Goal: Check status: Check status

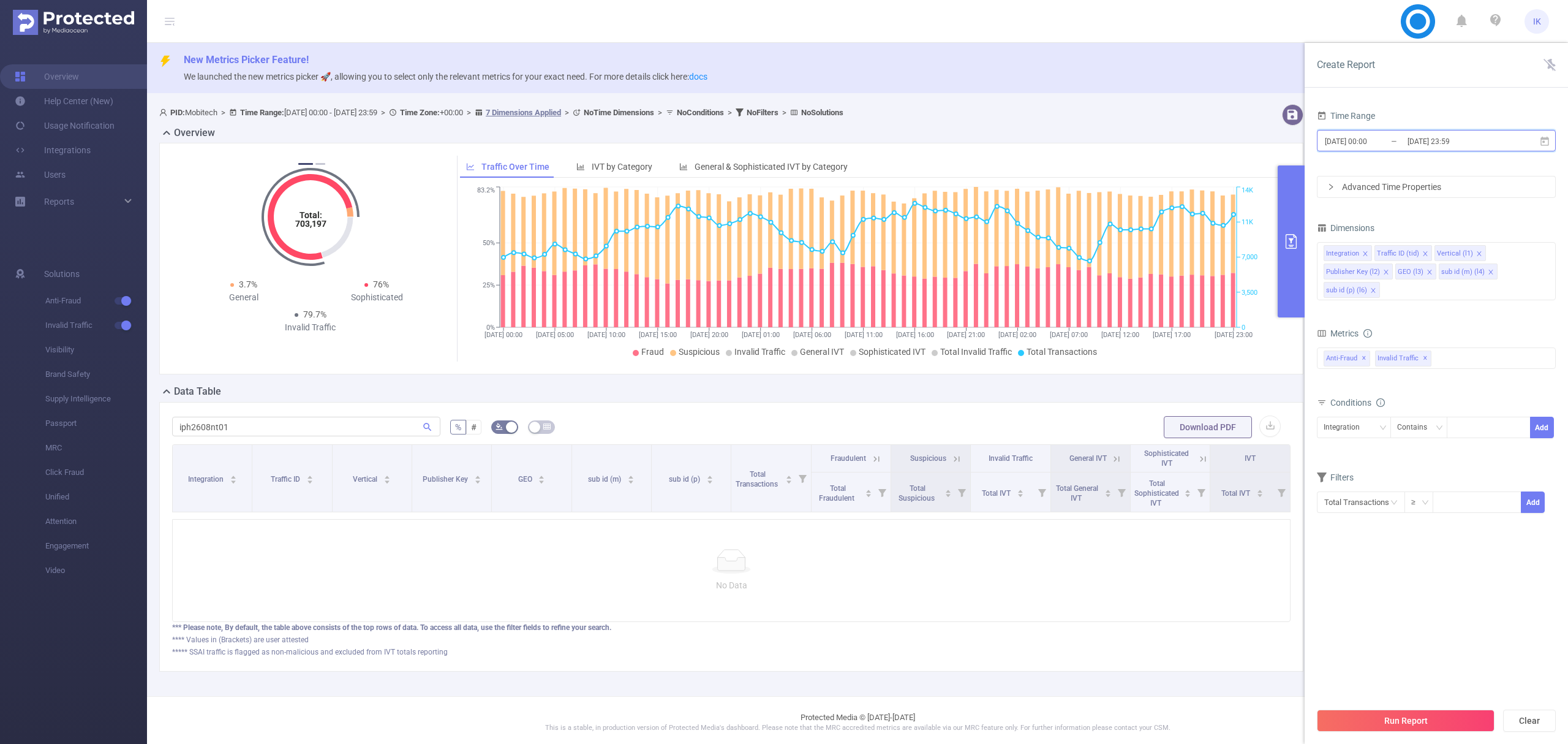
click at [1547, 139] on icon at bounding box center [1544, 141] width 11 height 11
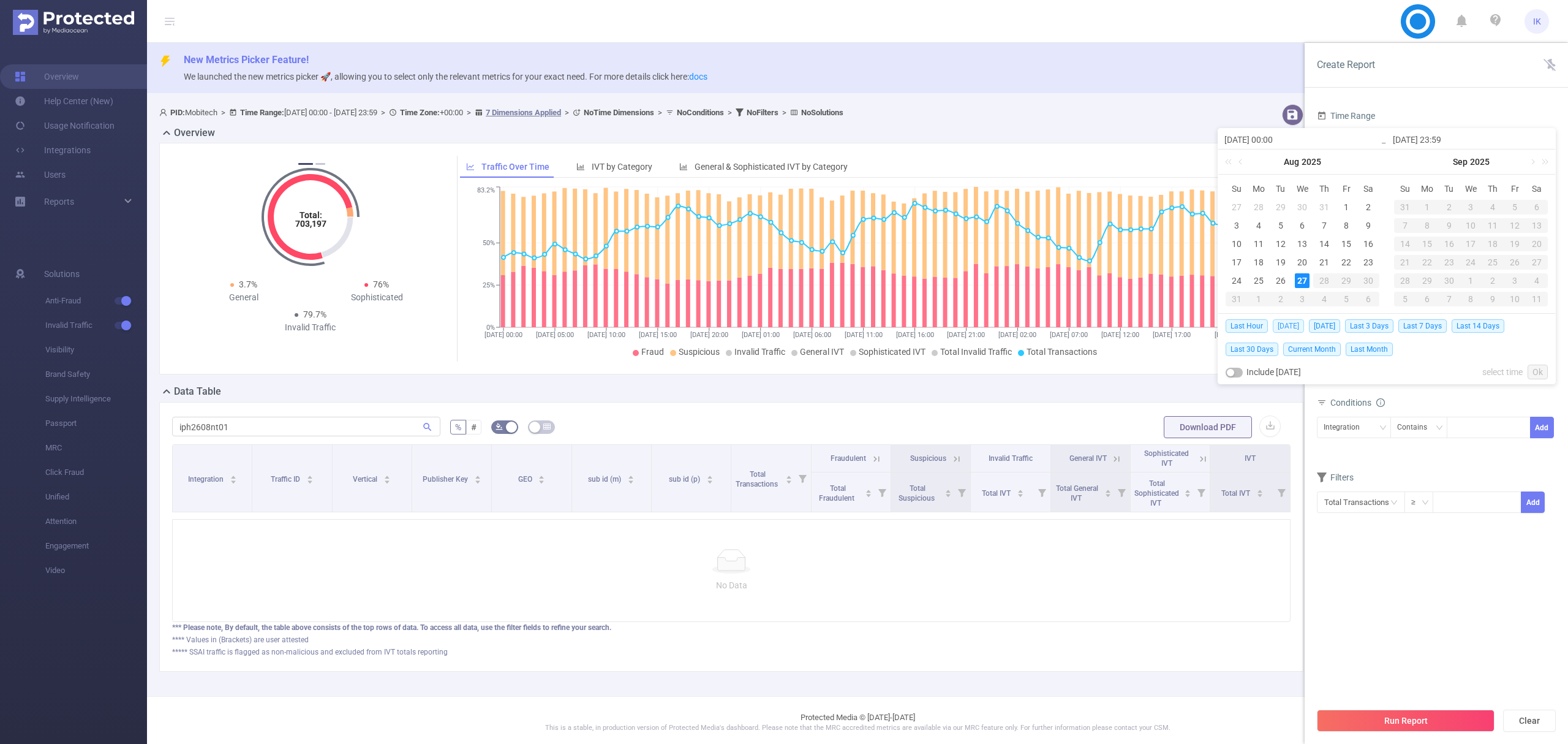
click at [1294, 327] on span "[DATE]" at bounding box center [1288, 326] width 31 height 14
type input "[DATE] 00:00"
type input "[DATE] 23:59"
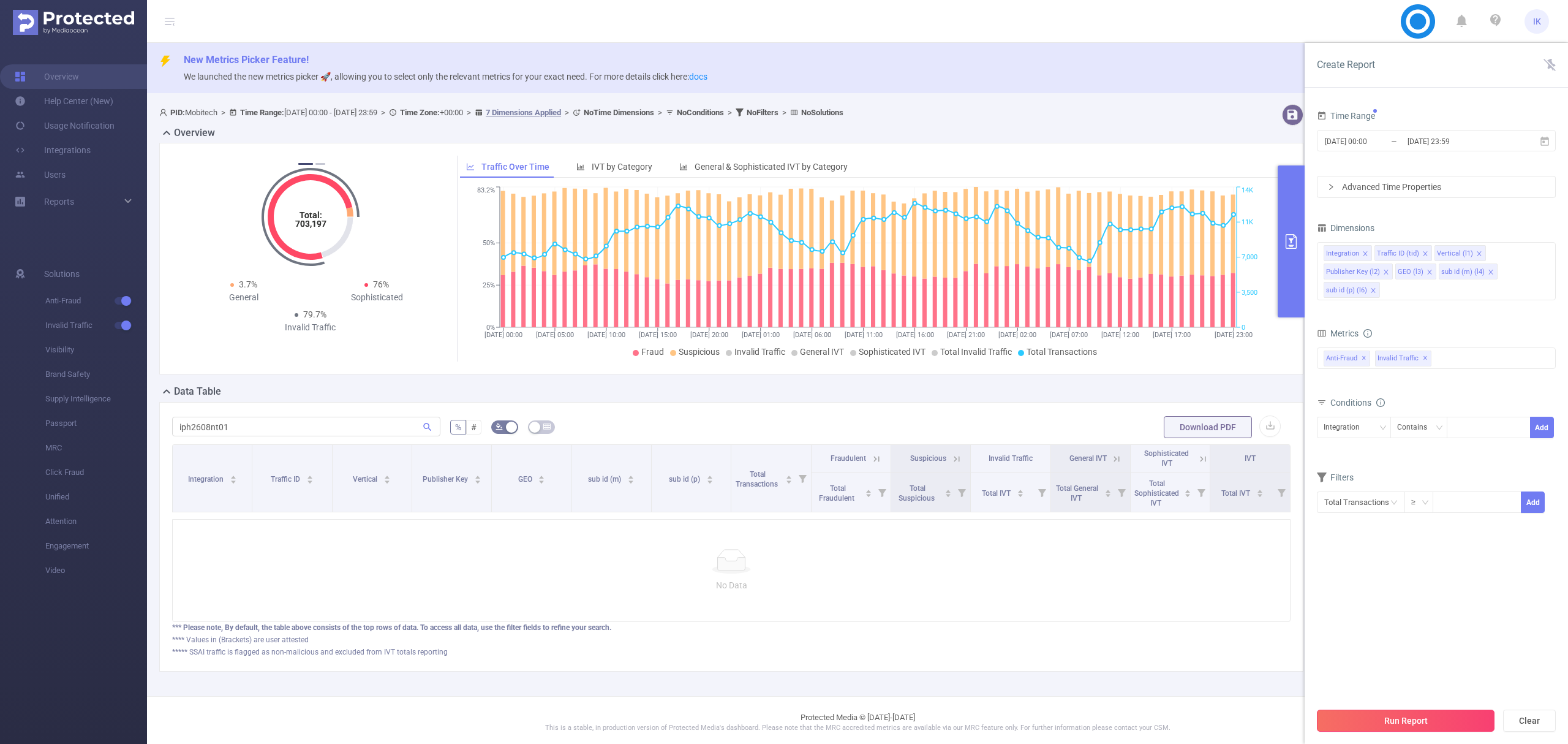
click at [1446, 721] on button "Run Report" at bounding box center [1405, 720] width 177 height 22
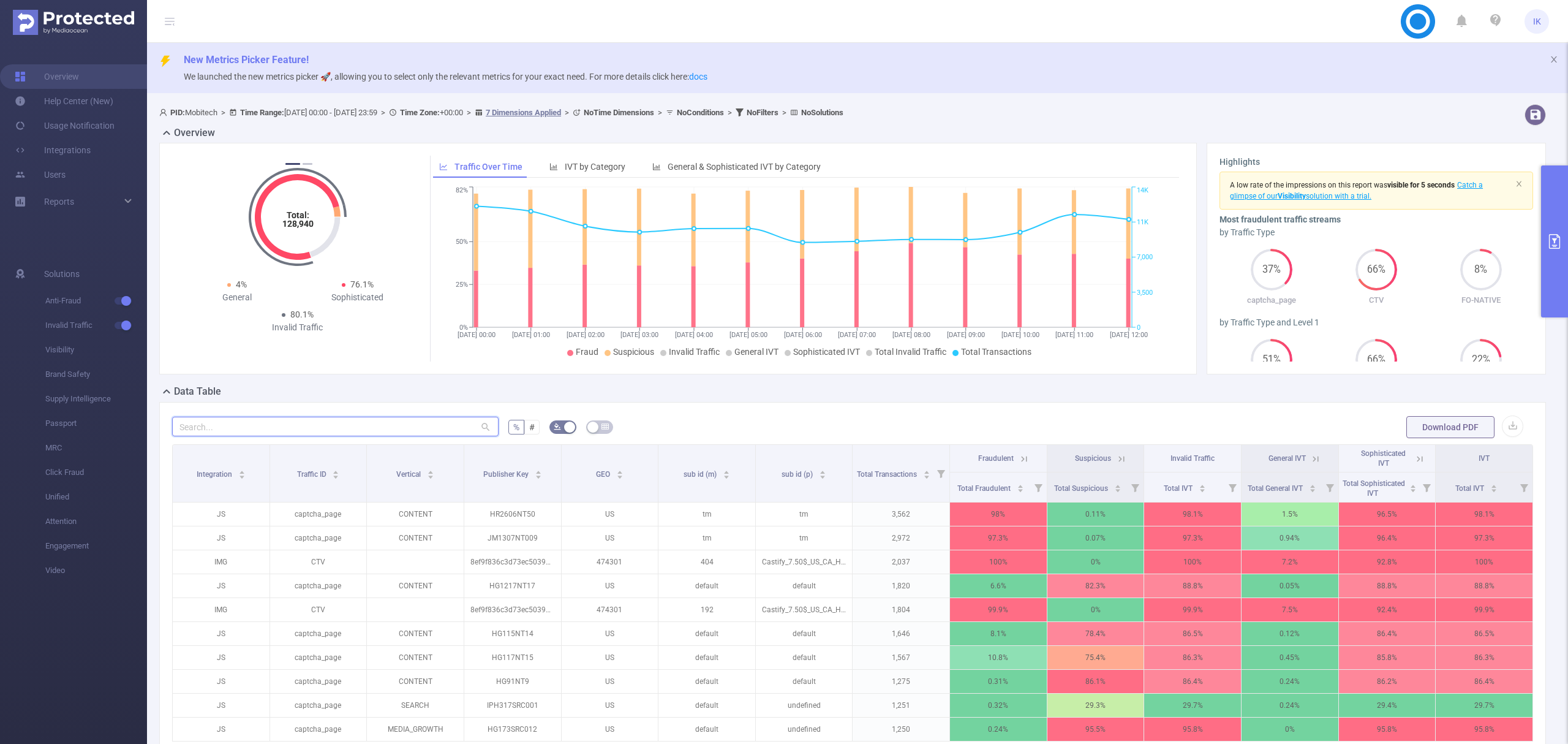
click at [241, 424] on input "text" at bounding box center [335, 426] width 327 height 20
paste input "hr2606nt50"
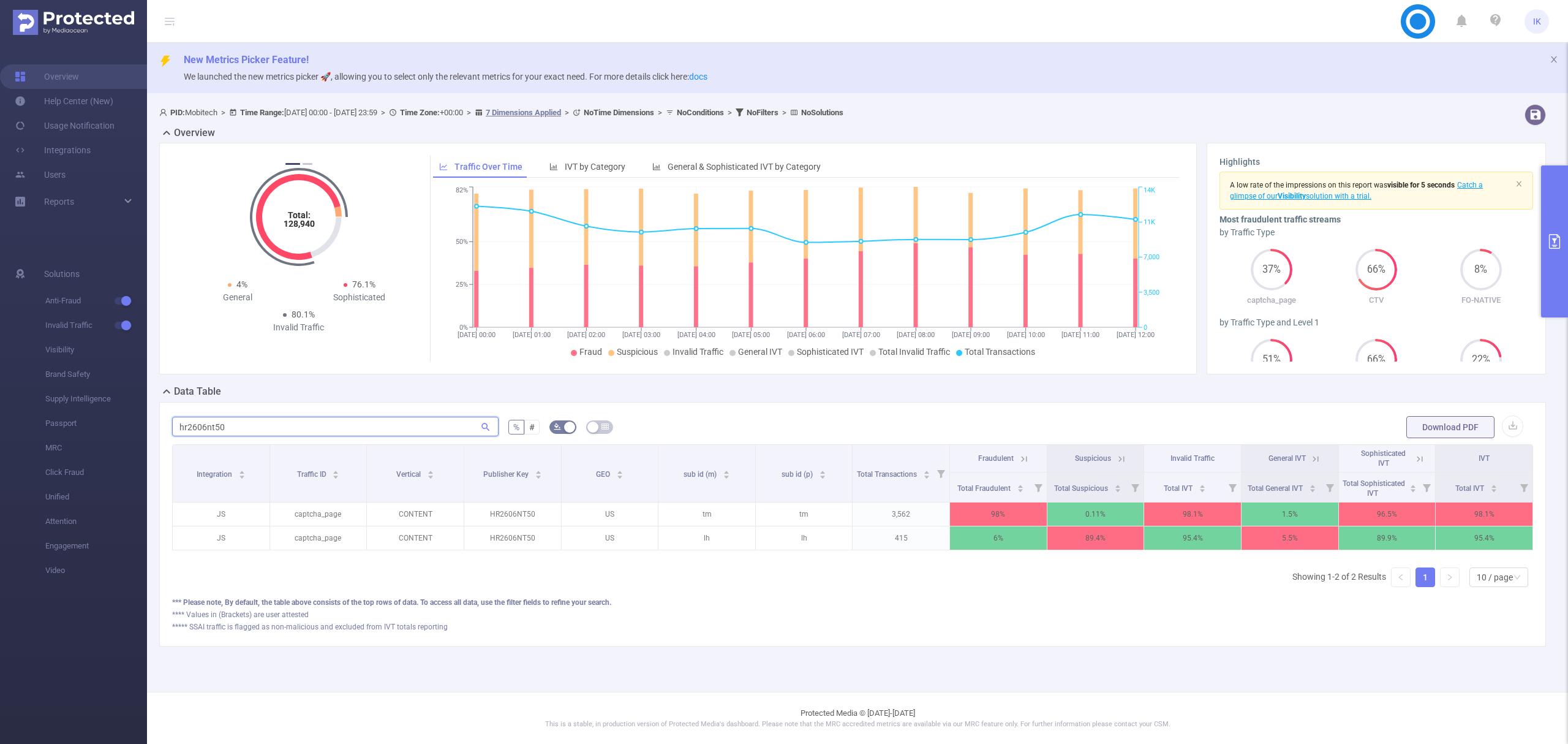
scroll to position [0, 3]
drag, startPoint x: 1072, startPoint y: 456, endPoint x: 1109, endPoint y: 454, distance: 37.1
click at [1109, 454] on span "Suspicious" at bounding box center [1093, 458] width 43 height 8
copy span "Suspicious"
click at [193, 429] on input "hr2606nt50" at bounding box center [335, 426] width 327 height 20
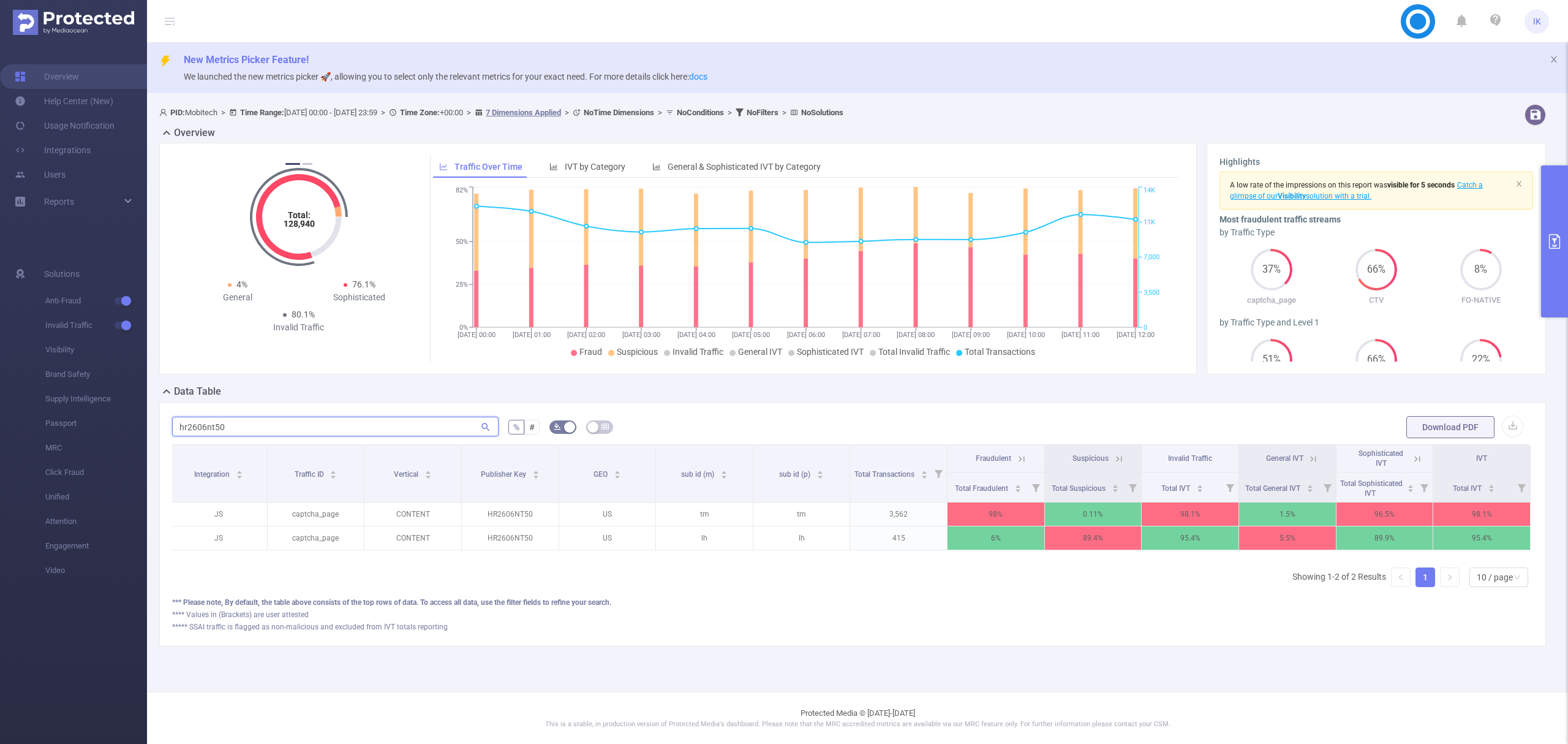
click at [193, 429] on input "hr2606nt50" at bounding box center [335, 426] width 327 height 20
paste input "g1007nt18"
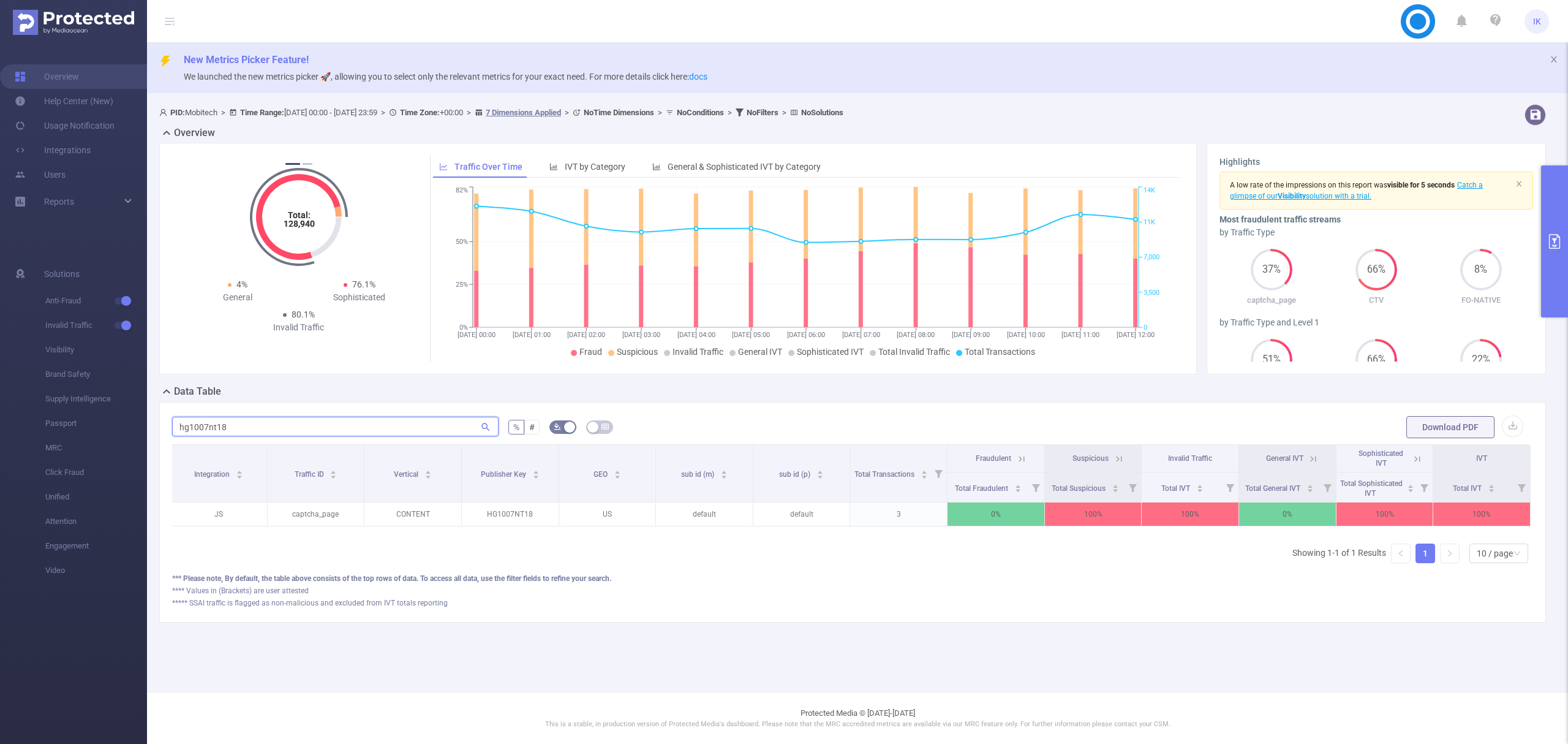
click at [201, 428] on input "hg1007nt18" at bounding box center [335, 426] width 327 height 20
paste input "lb01307cn35"
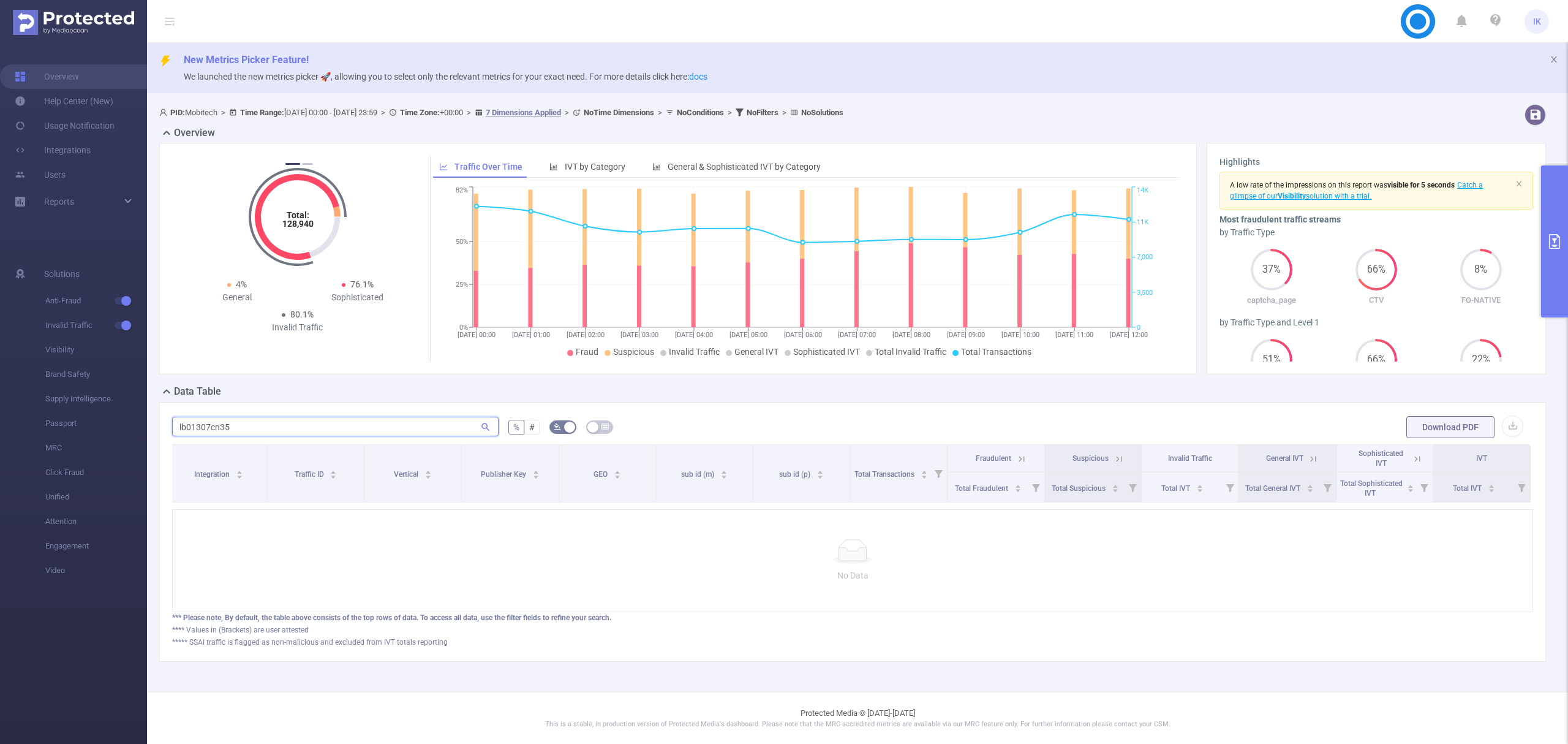
click at [211, 420] on input "lb01307cn35" at bounding box center [335, 426] width 327 height 20
paste input "mrt0307nt04"
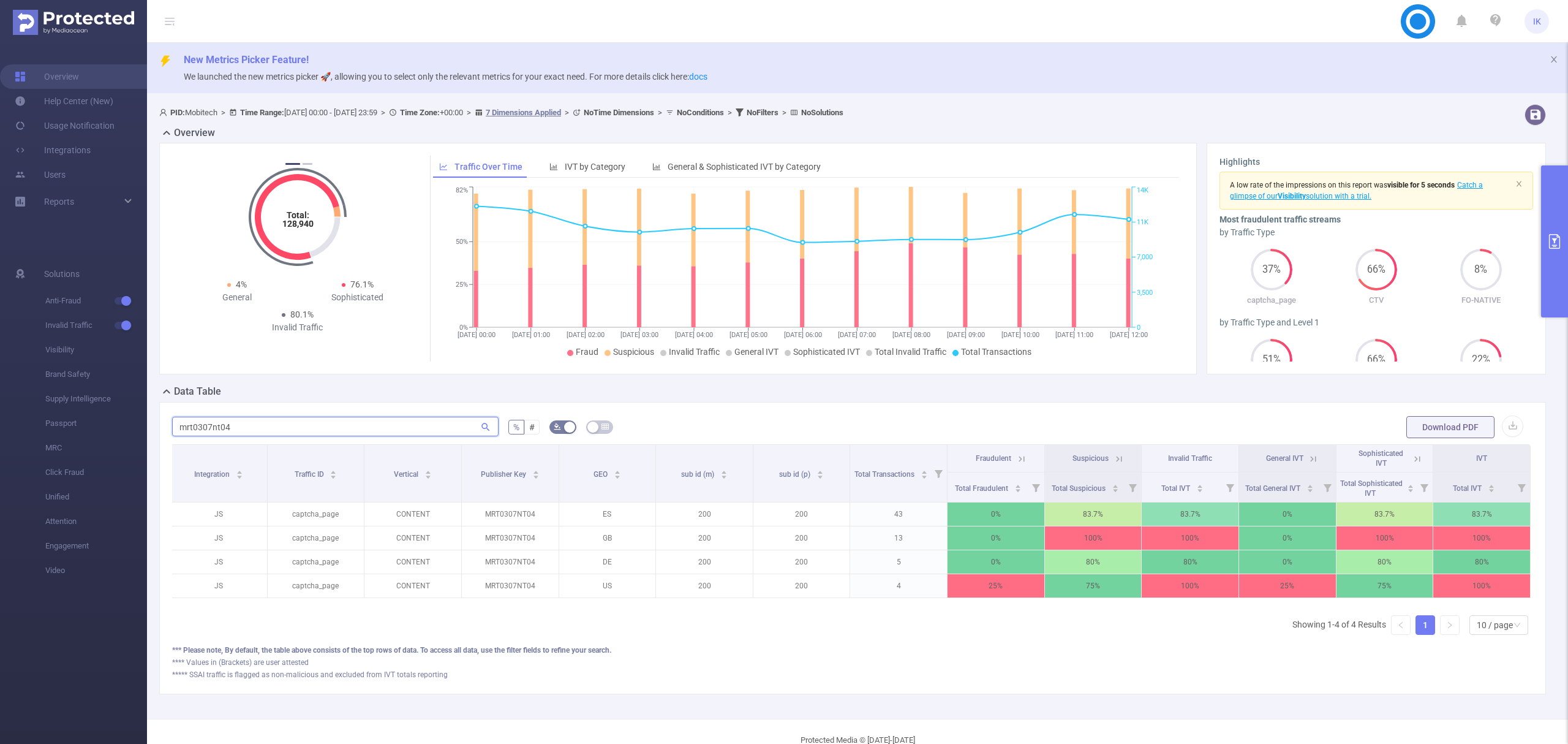
type input "mrt0307nt04"
